Goal: Task Accomplishment & Management: Manage account settings

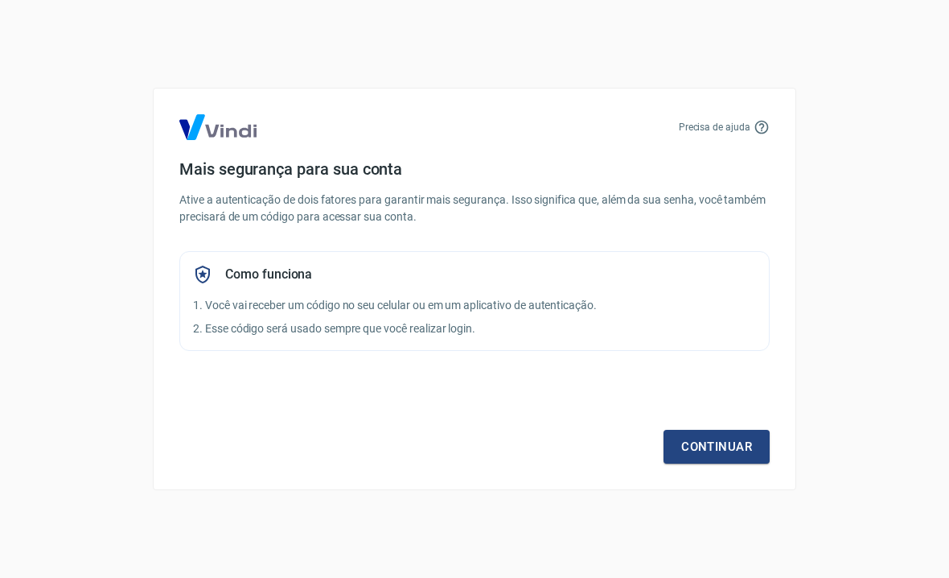
click at [693, 445] on link "Continuar" at bounding box center [717, 447] width 106 height 34
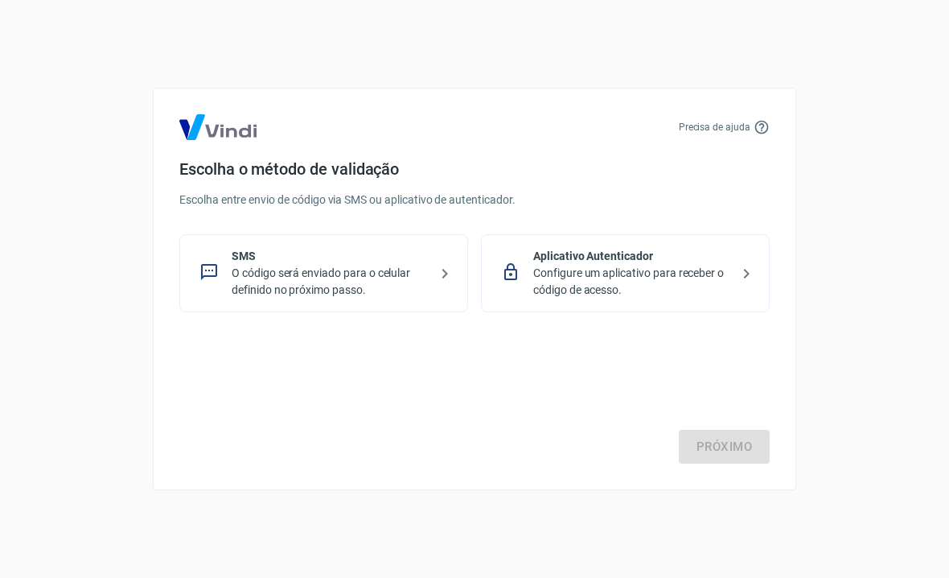
click at [216, 267] on icon at bounding box center [209, 272] width 16 height 16
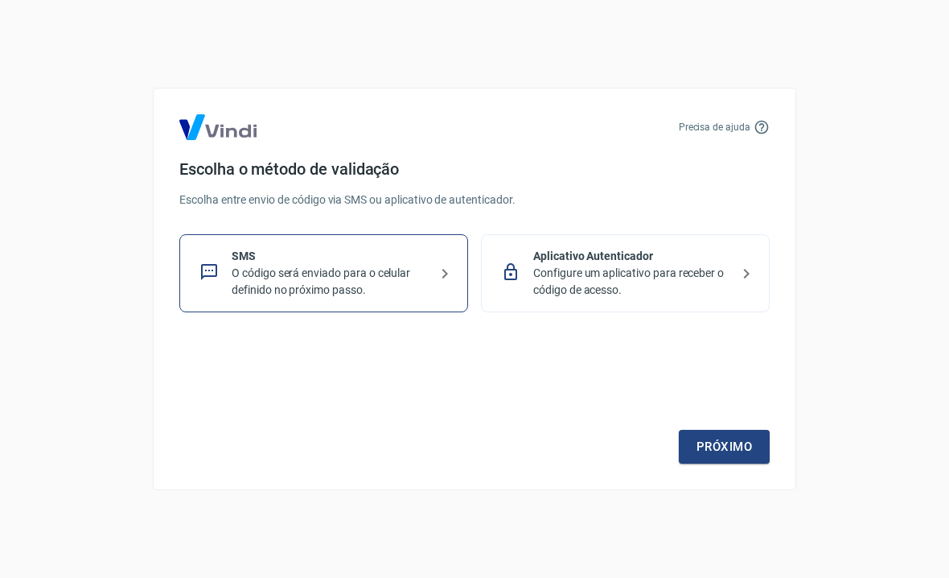
click at [727, 445] on link "Próximo" at bounding box center [724, 447] width 91 height 34
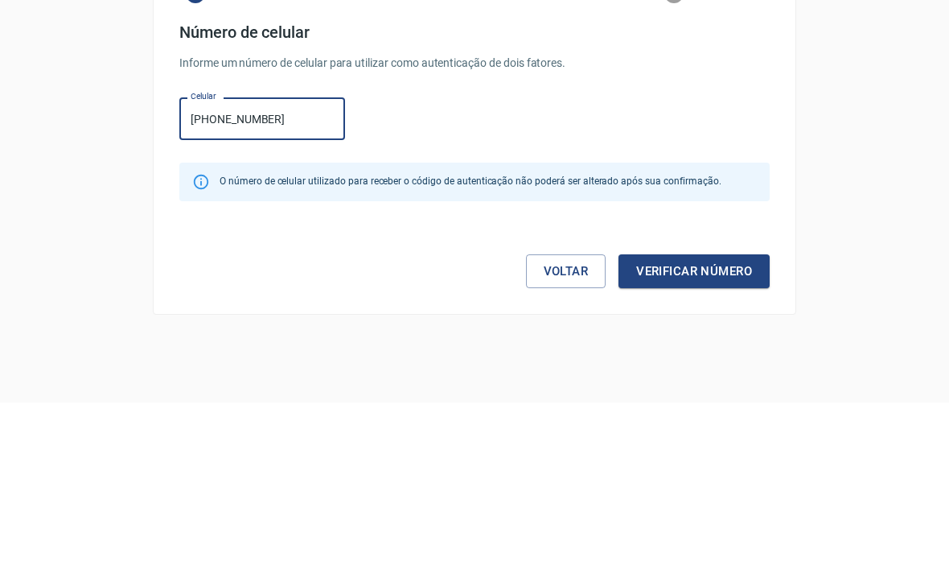
type input "[PHONE_NUMBER]"
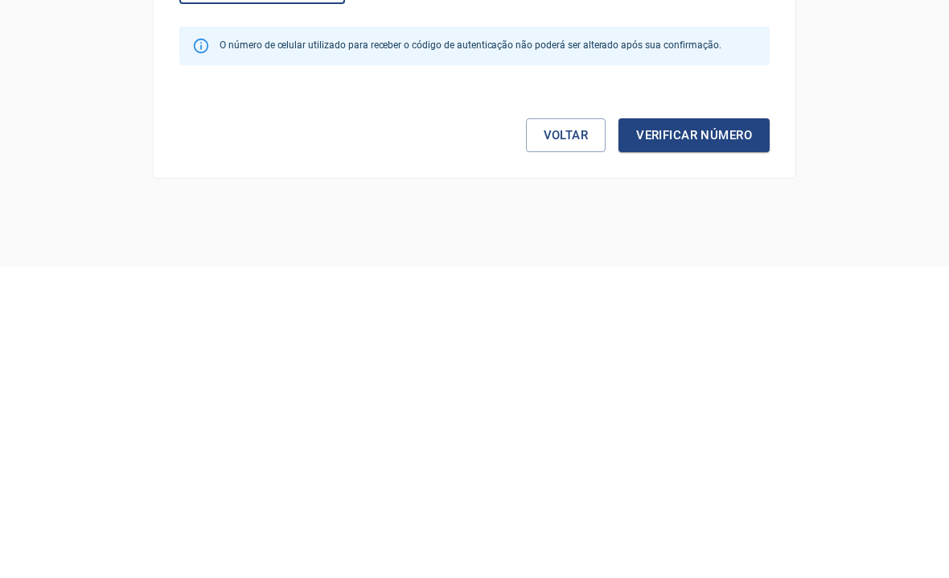
click at [679, 430] on button "Verificar número" at bounding box center [694, 447] width 151 height 34
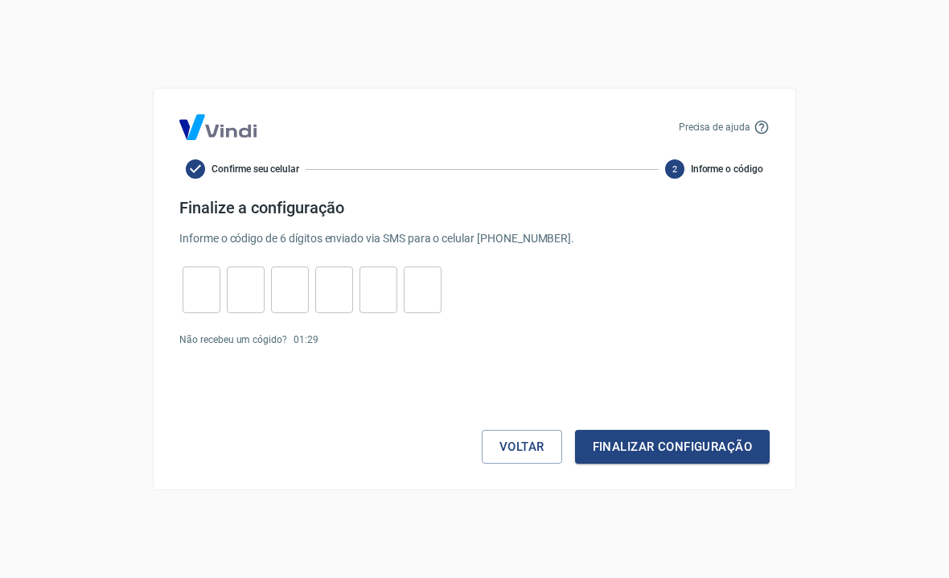
click at [204, 301] on input "tel" at bounding box center [202, 290] width 38 height 35
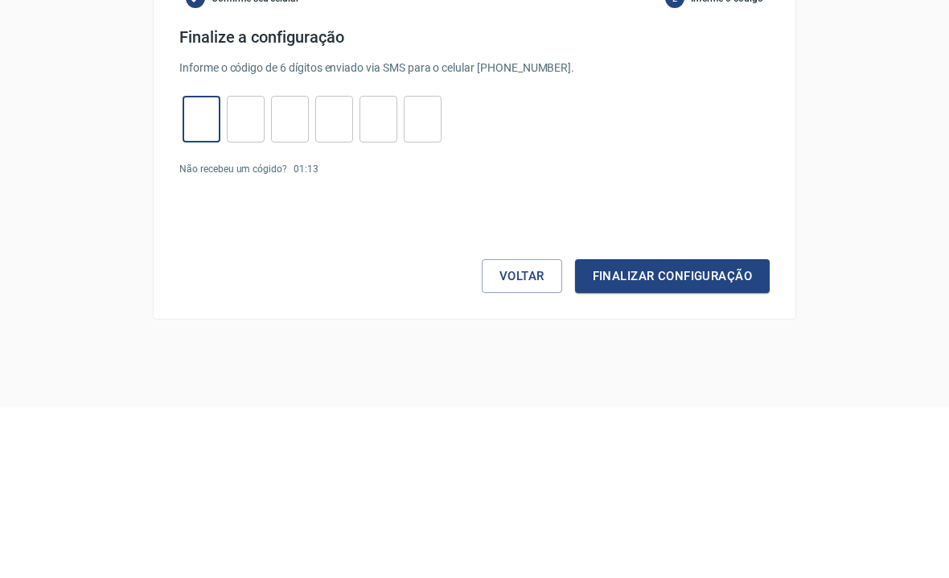
click at [165, 187] on div "Precisa de ajuda Confirme seu celular 2 Informe o código Finalize a configuraçã…" at bounding box center [475, 289] width 644 height 402
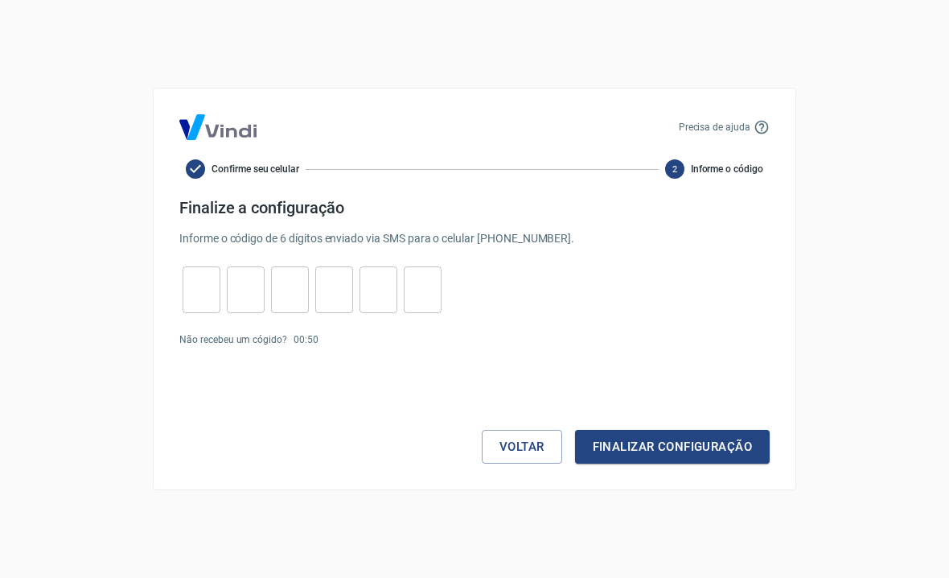
click at [205, 292] on input "tel" at bounding box center [202, 290] width 38 height 35
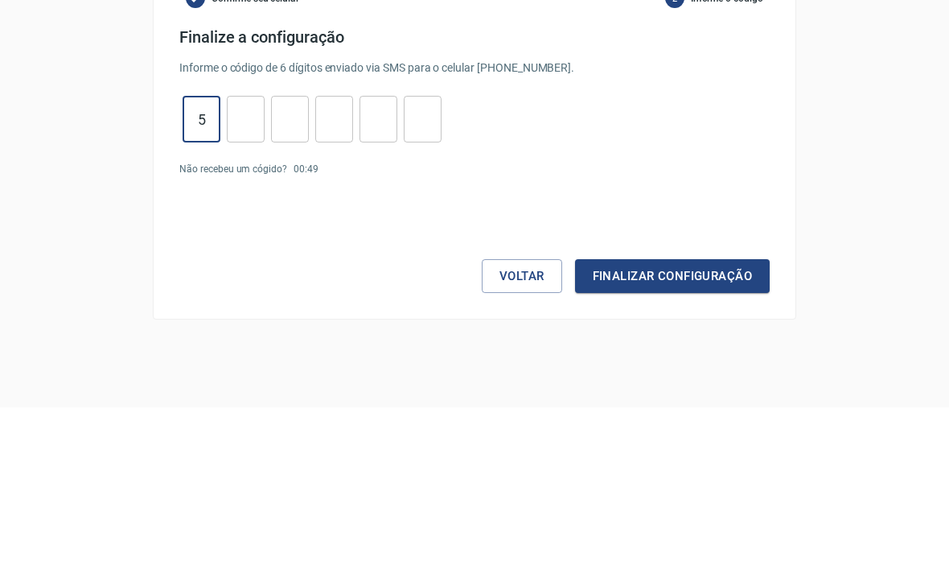
type input "5"
type input "8"
type input "2"
type input "6"
type input "1"
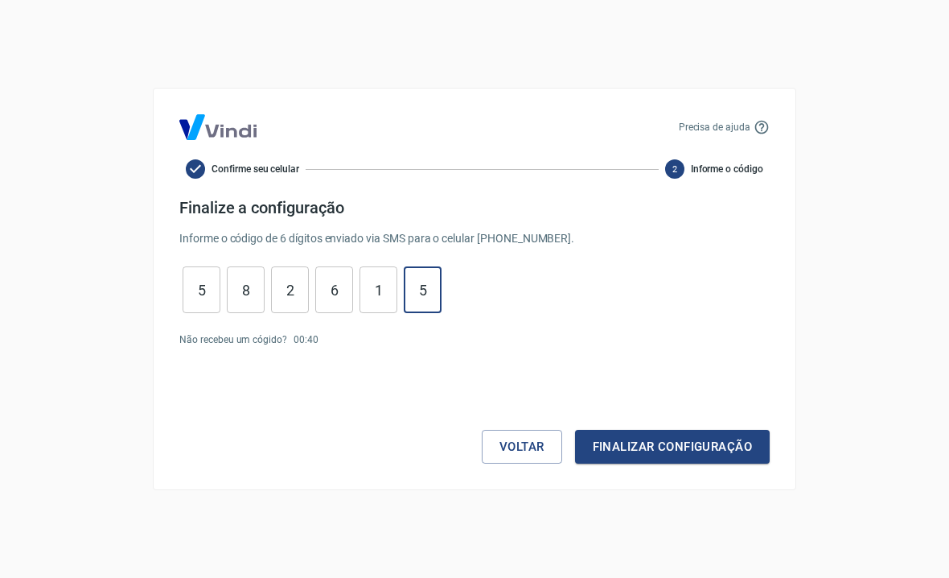
type input "5"
click at [677, 444] on button "Finalizar configuração" at bounding box center [672, 447] width 195 height 34
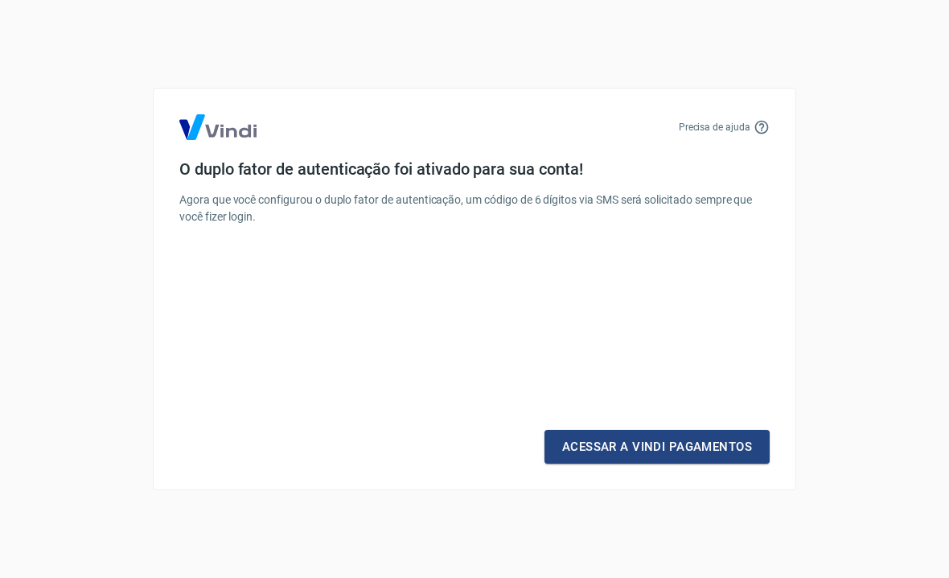
click at [608, 450] on link "Acessar a Vindi Pagamentos" at bounding box center [657, 447] width 225 height 34
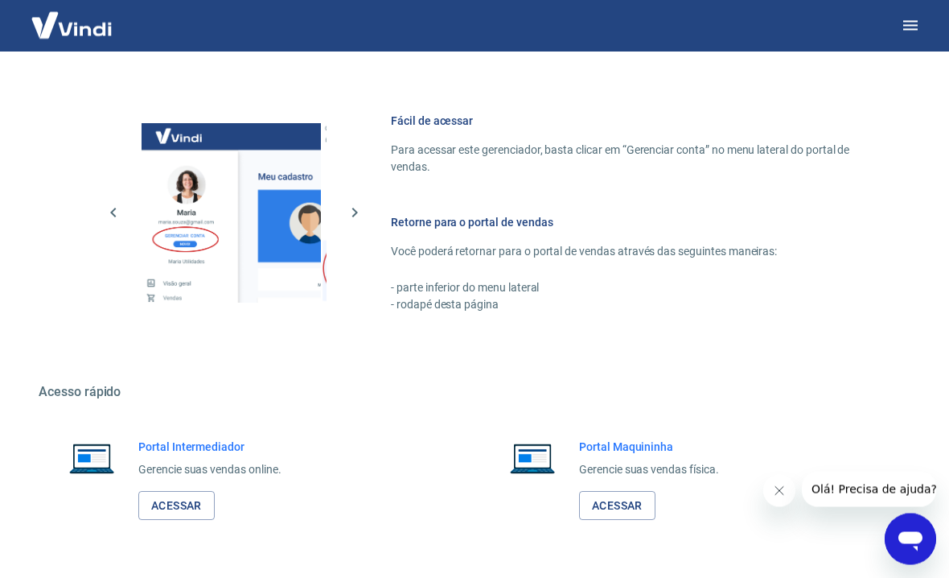
scroll to position [815, 0]
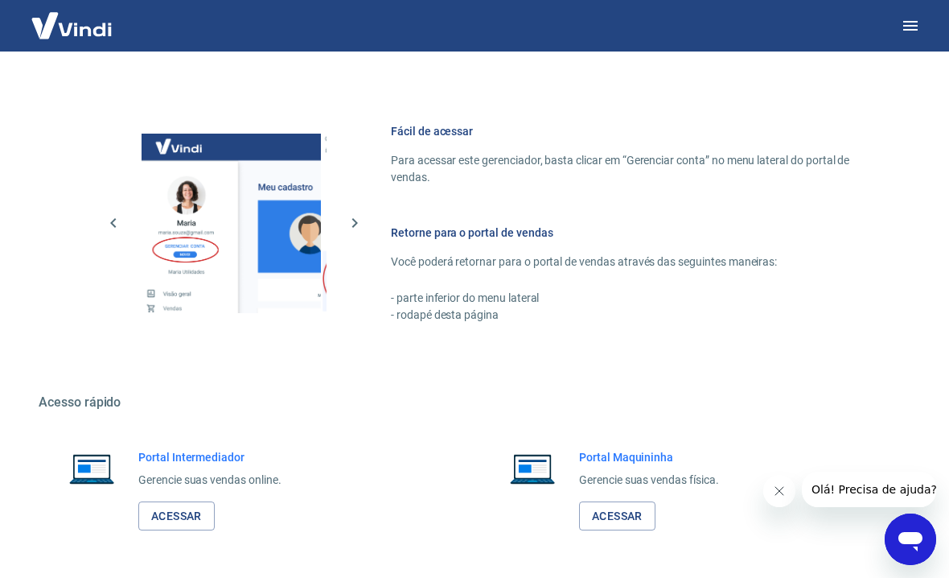
click at [187, 517] on link "Acessar" at bounding box center [176, 516] width 76 height 30
